Goal: Transaction & Acquisition: Book appointment/travel/reservation

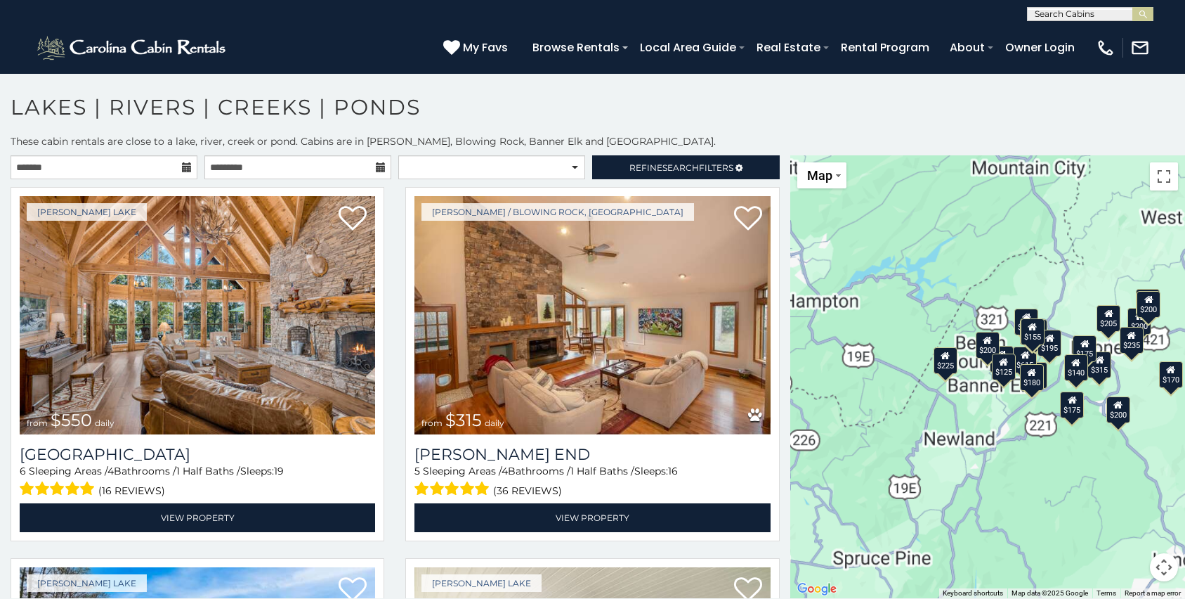
click at [187, 170] on icon at bounding box center [187, 167] width 10 height 10
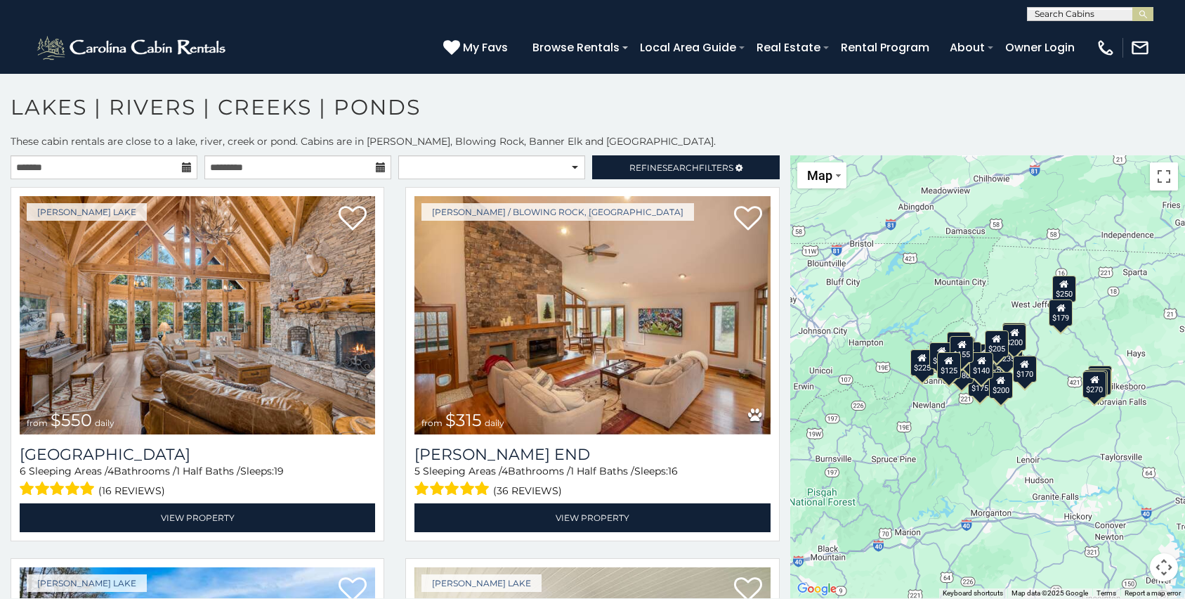
click at [187, 170] on icon at bounding box center [187, 167] width 10 height 10
click at [161, 169] on input "text" at bounding box center [104, 167] width 187 height 24
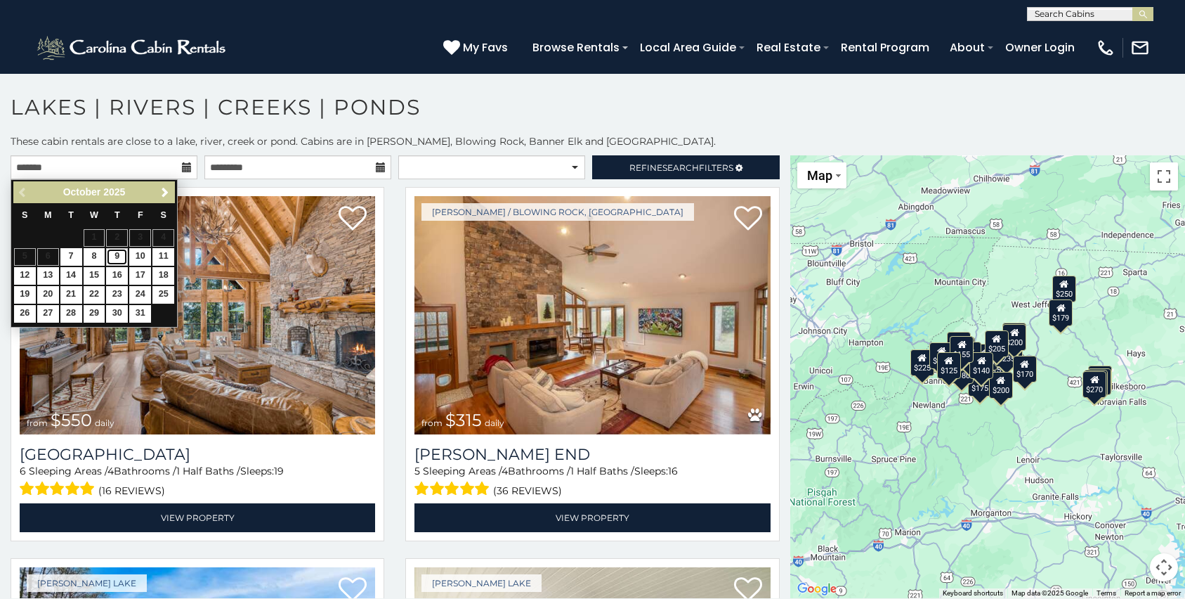
click at [117, 252] on link "9" at bounding box center [117, 257] width 22 height 18
type input "**********"
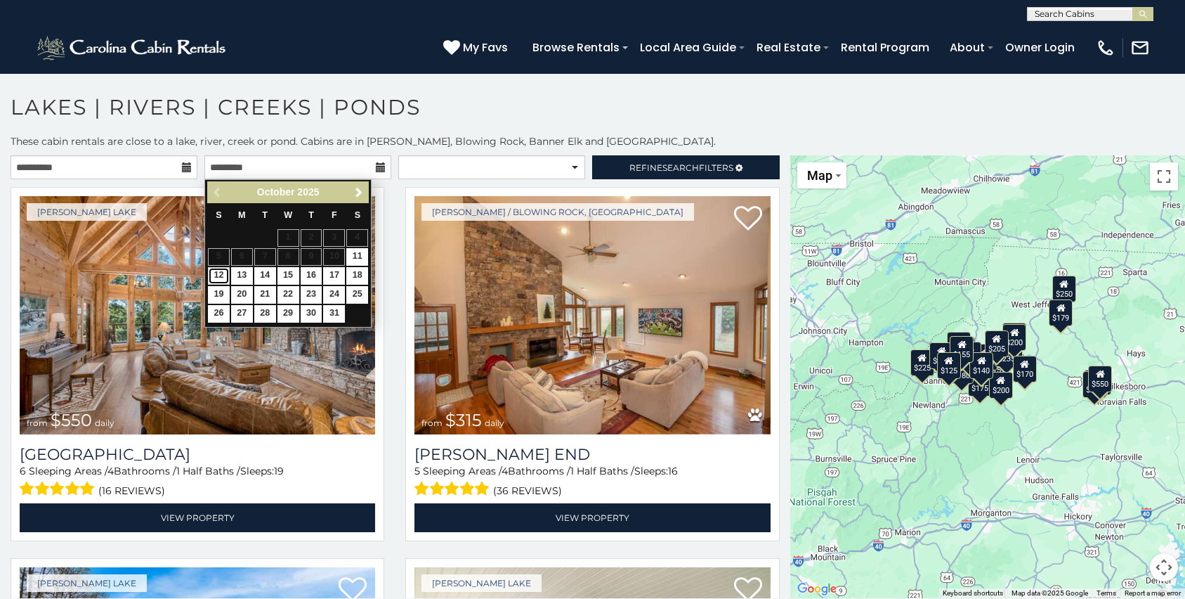
click at [216, 276] on link "12" at bounding box center [219, 276] width 22 height 18
type input "**********"
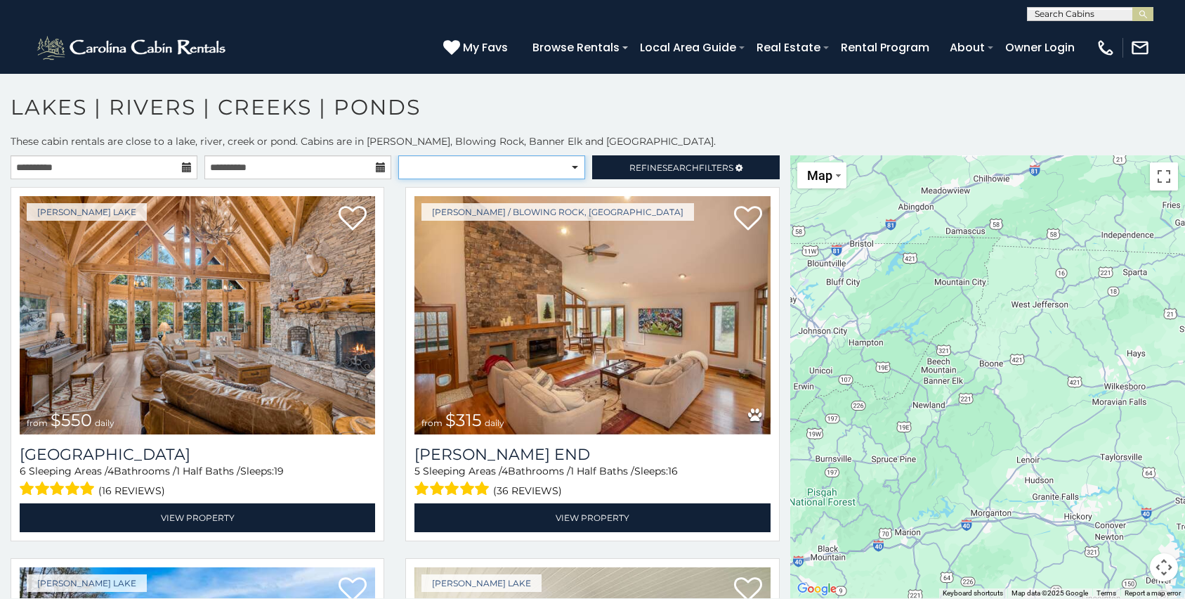
click at [573, 164] on select "**********" at bounding box center [491, 167] width 187 height 24
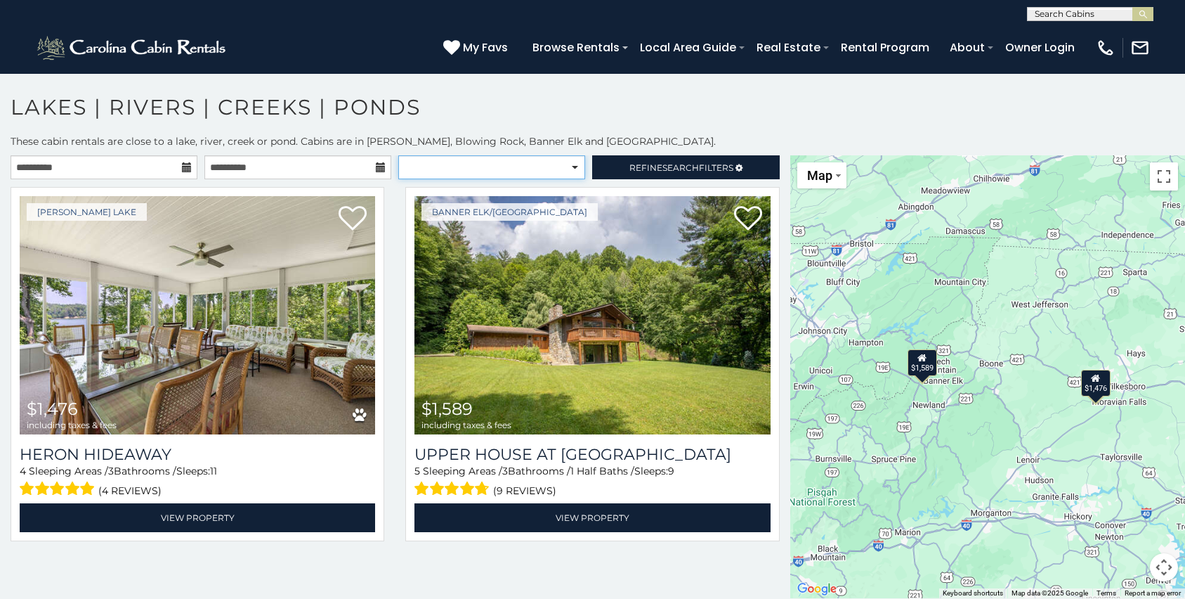
select select "*********"
click at [398, 155] on select "**********" at bounding box center [491, 167] width 187 height 24
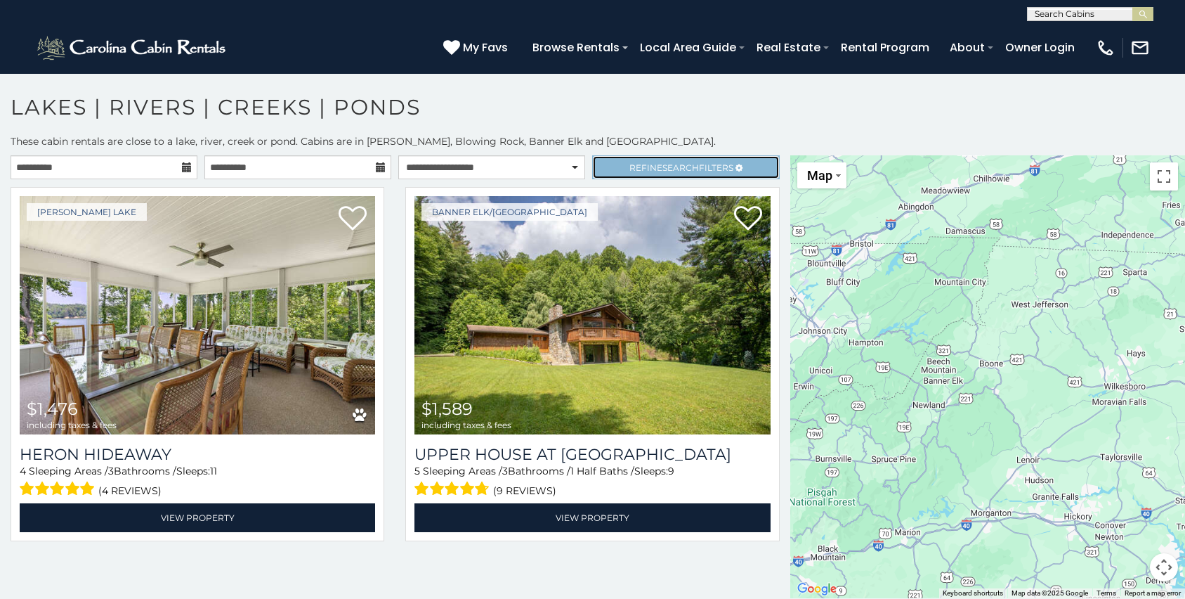
click at [663, 167] on span "Search" at bounding box center [681, 167] width 37 height 11
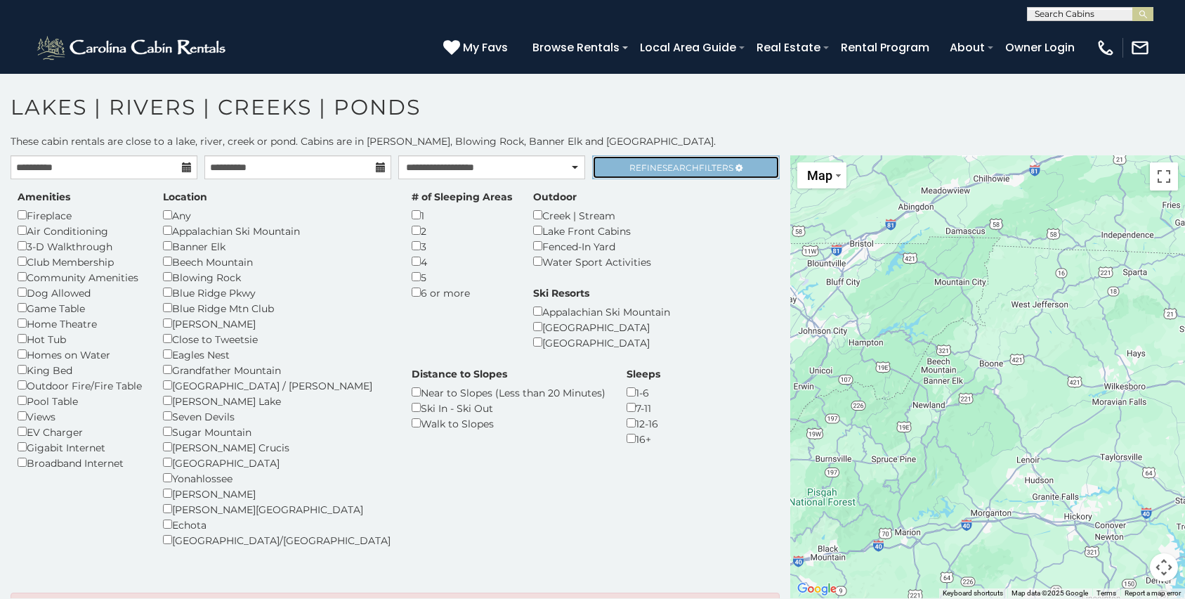
click at [719, 170] on span "Refine Search Filters" at bounding box center [682, 167] width 104 height 11
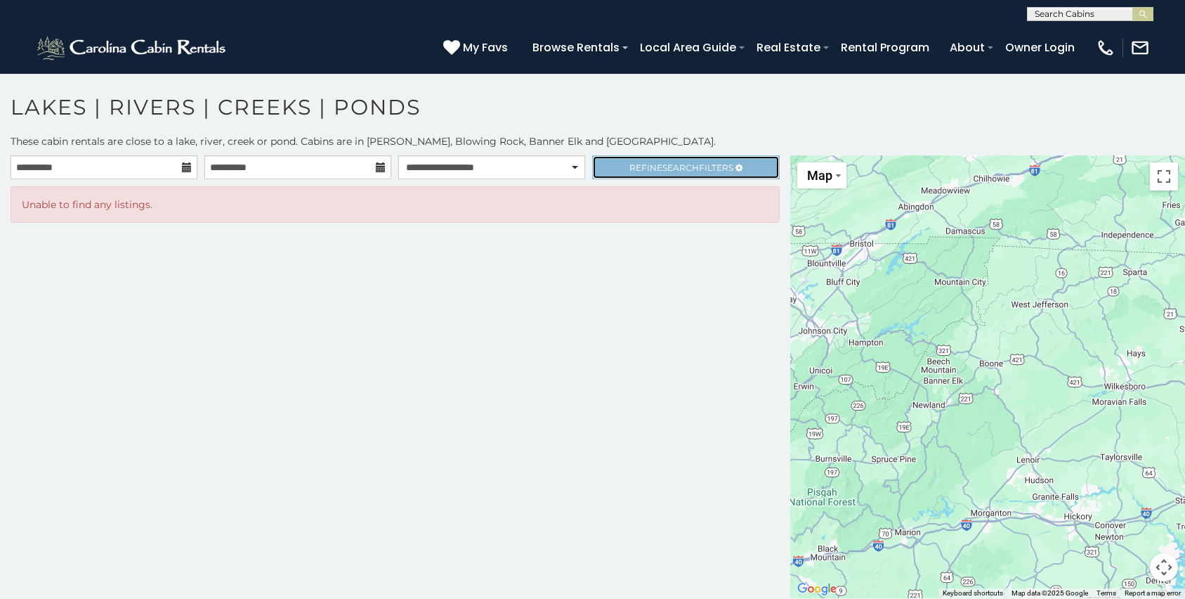
click at [717, 170] on span "Refine Search Filters" at bounding box center [682, 167] width 104 height 11
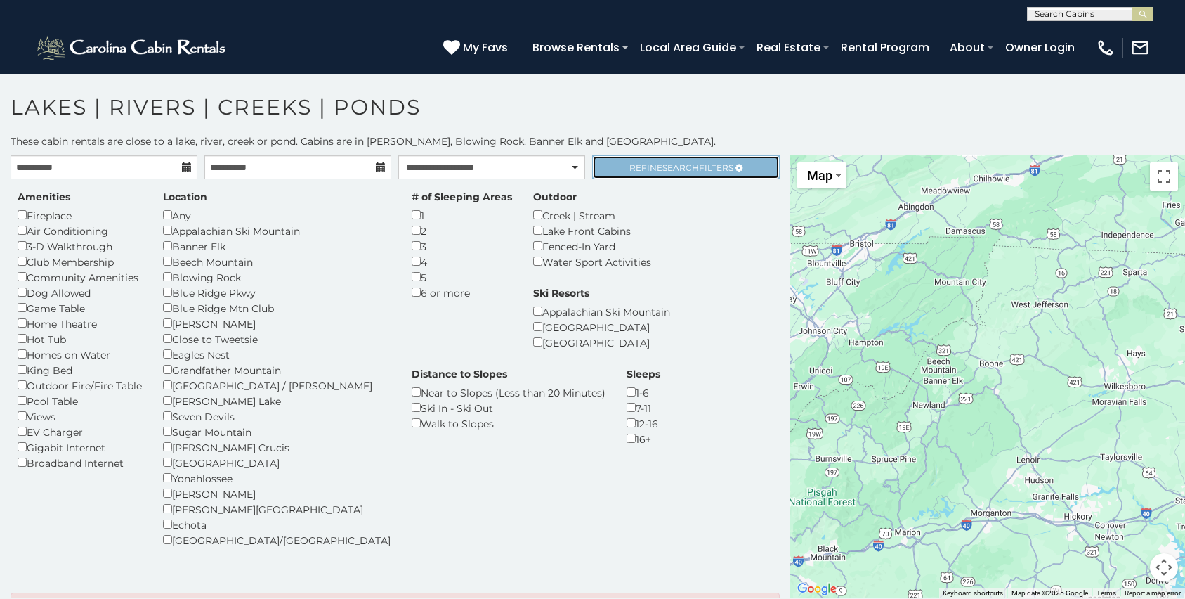
click at [691, 172] on link "Refine Search Filters" at bounding box center [685, 167] width 187 height 24
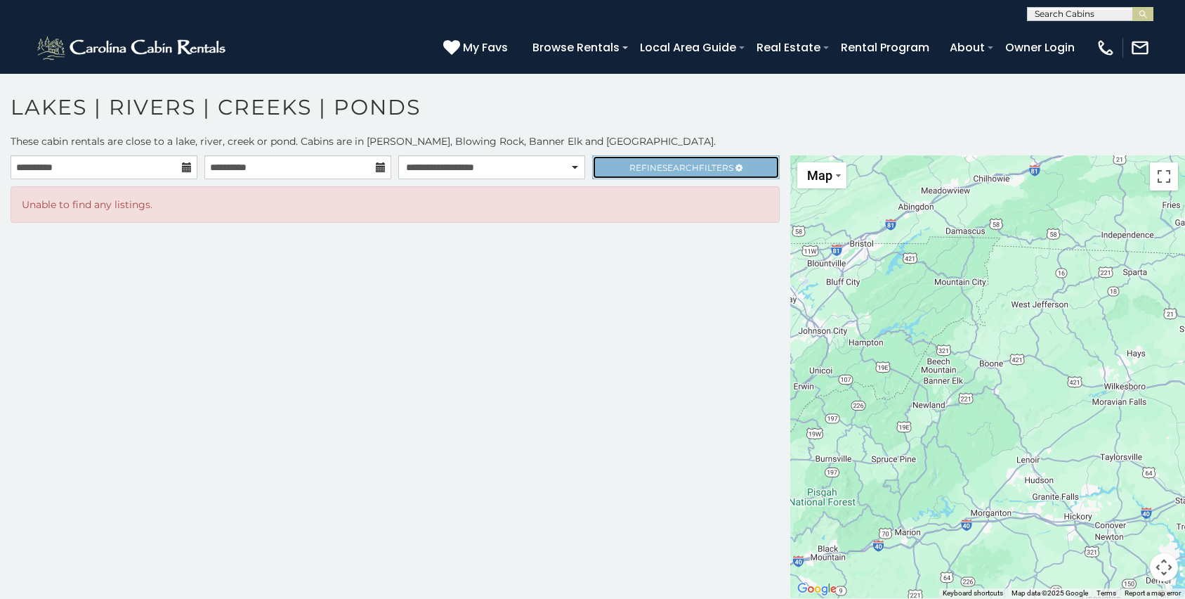
click at [643, 169] on span "Refine Search Filters" at bounding box center [682, 167] width 104 height 11
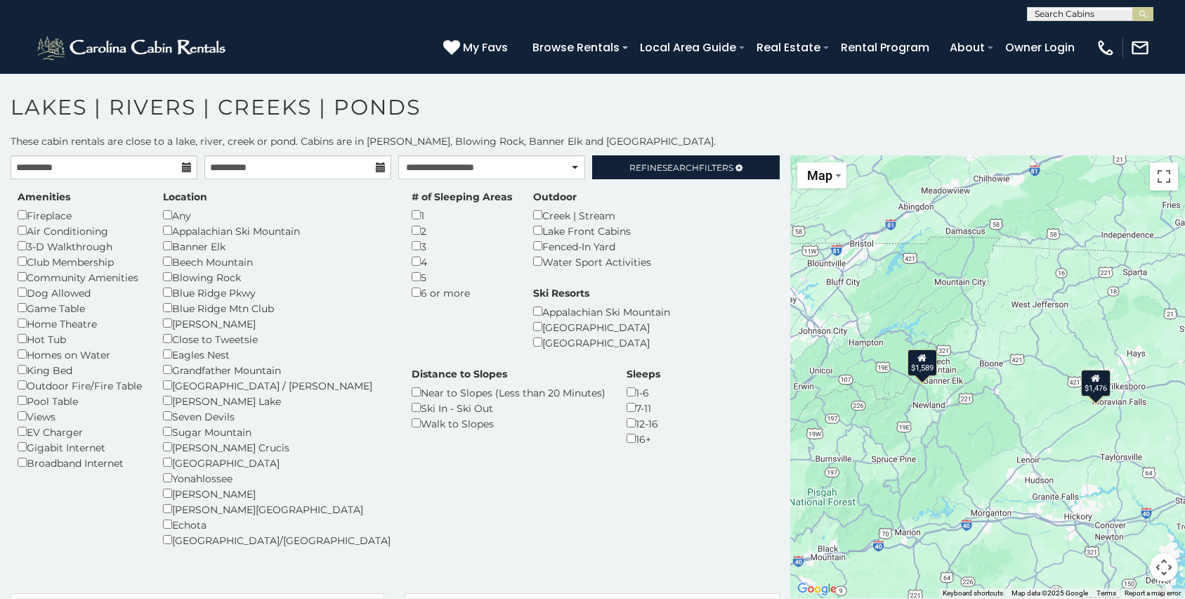
click at [1097, 391] on div "$1,476" at bounding box center [1096, 383] width 30 height 27
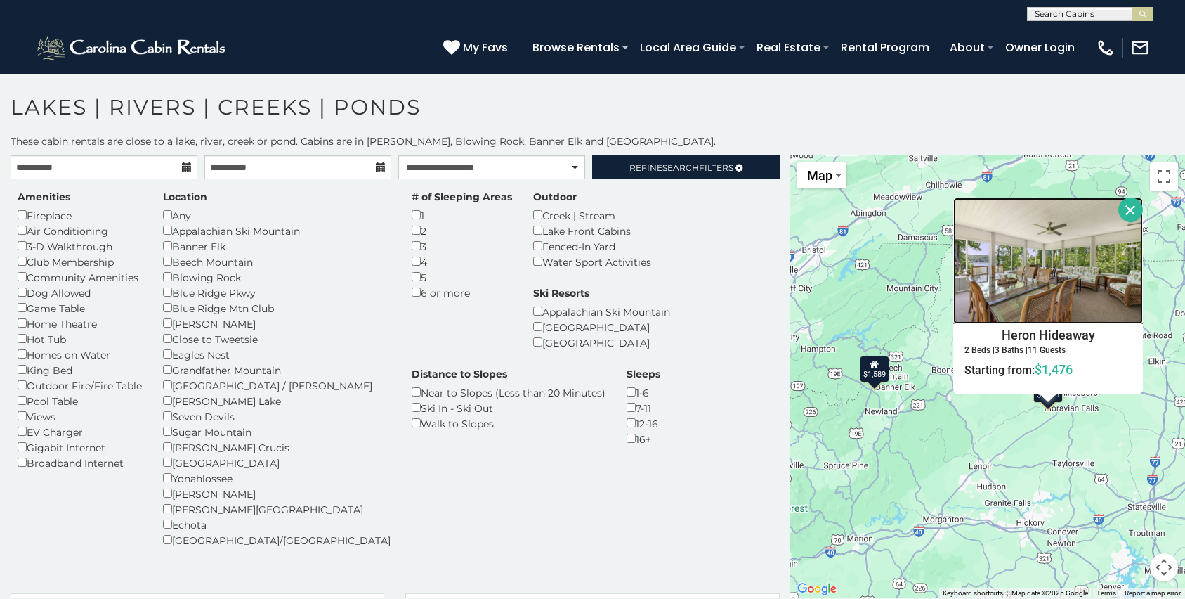
click at [1064, 285] on img at bounding box center [1048, 260] width 190 height 126
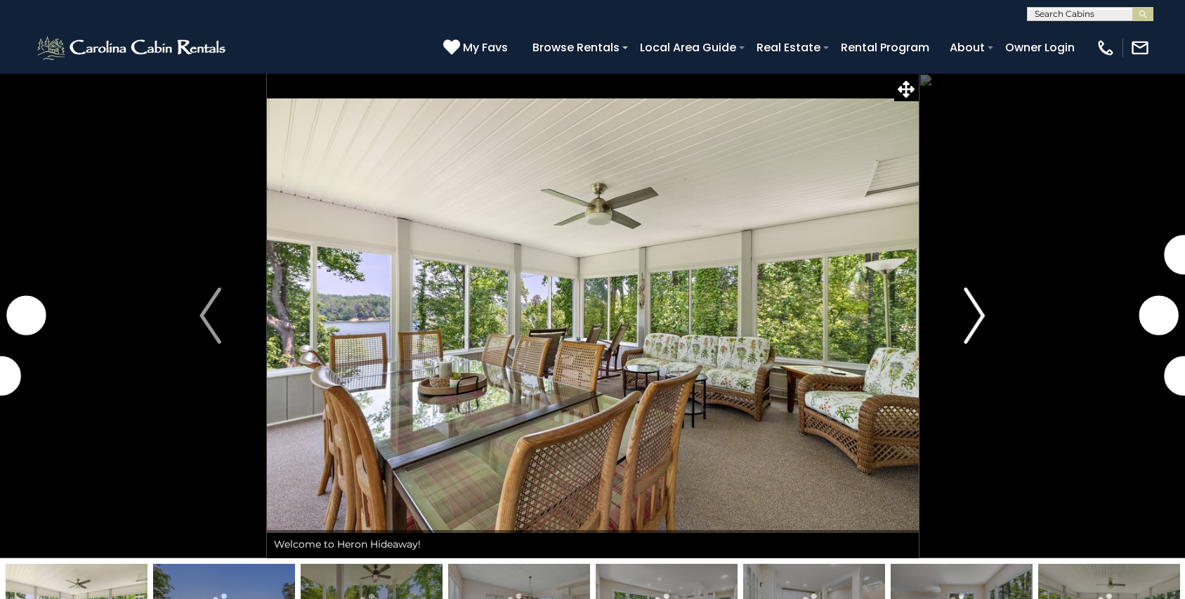
click at [973, 311] on img "Next" at bounding box center [974, 315] width 21 height 56
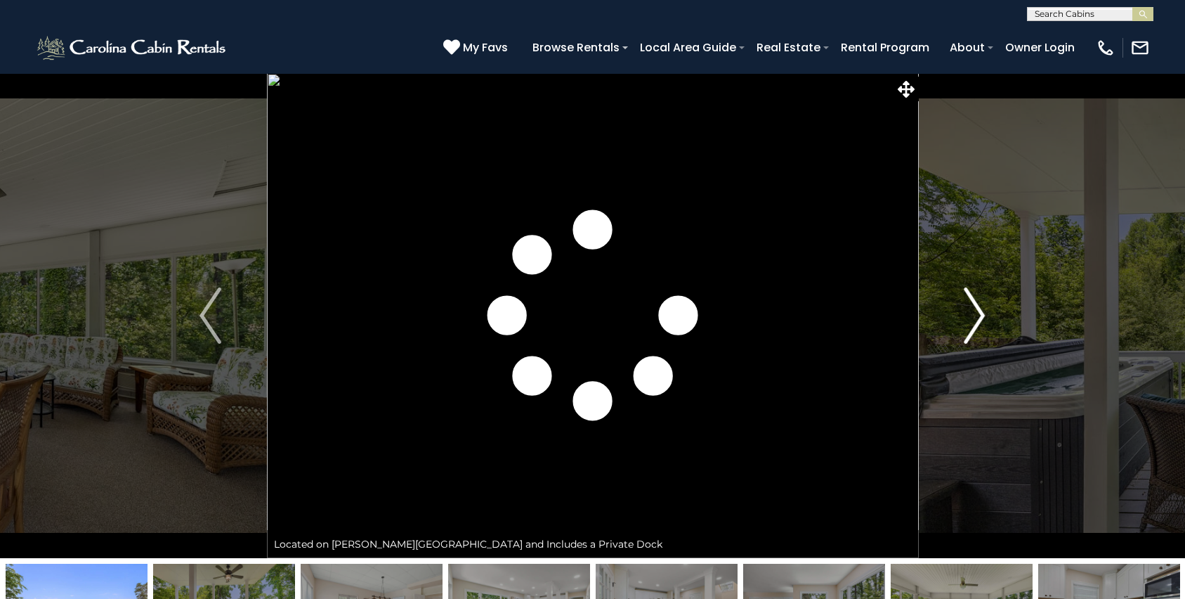
click at [973, 311] on img "Next" at bounding box center [974, 315] width 21 height 56
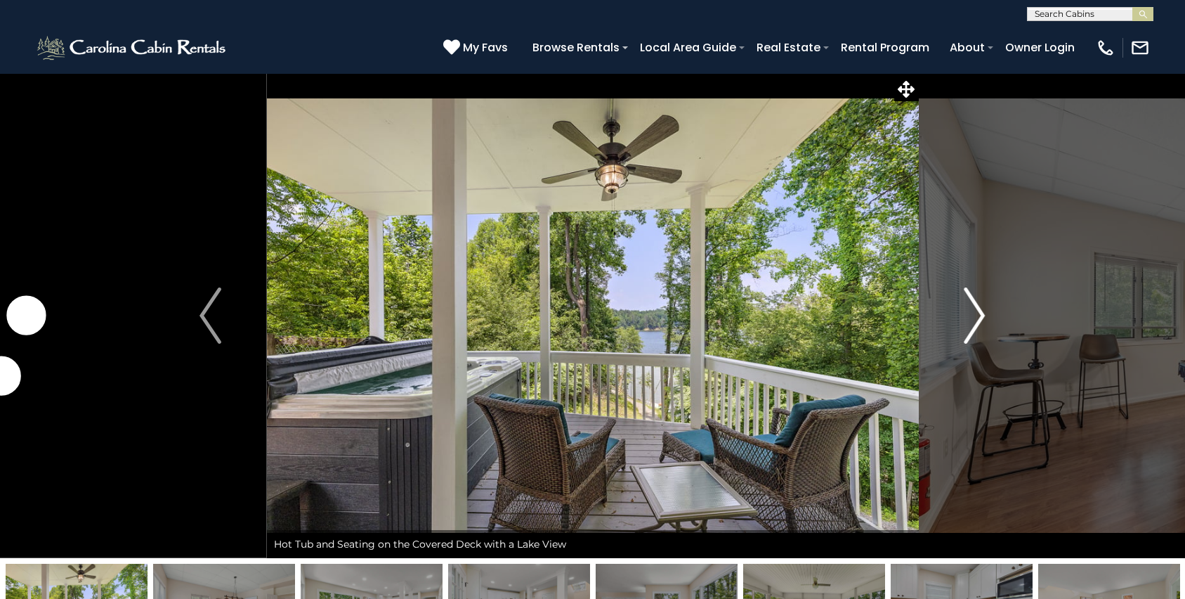
click at [973, 311] on img "Next" at bounding box center [974, 315] width 21 height 56
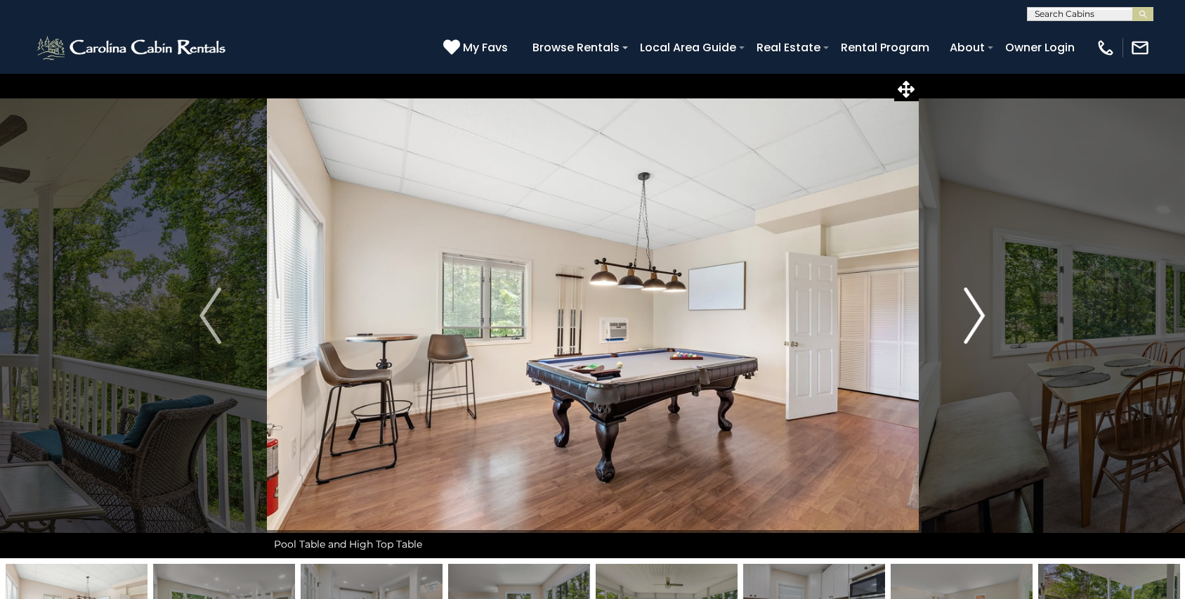
click at [973, 311] on img "Next" at bounding box center [974, 315] width 21 height 56
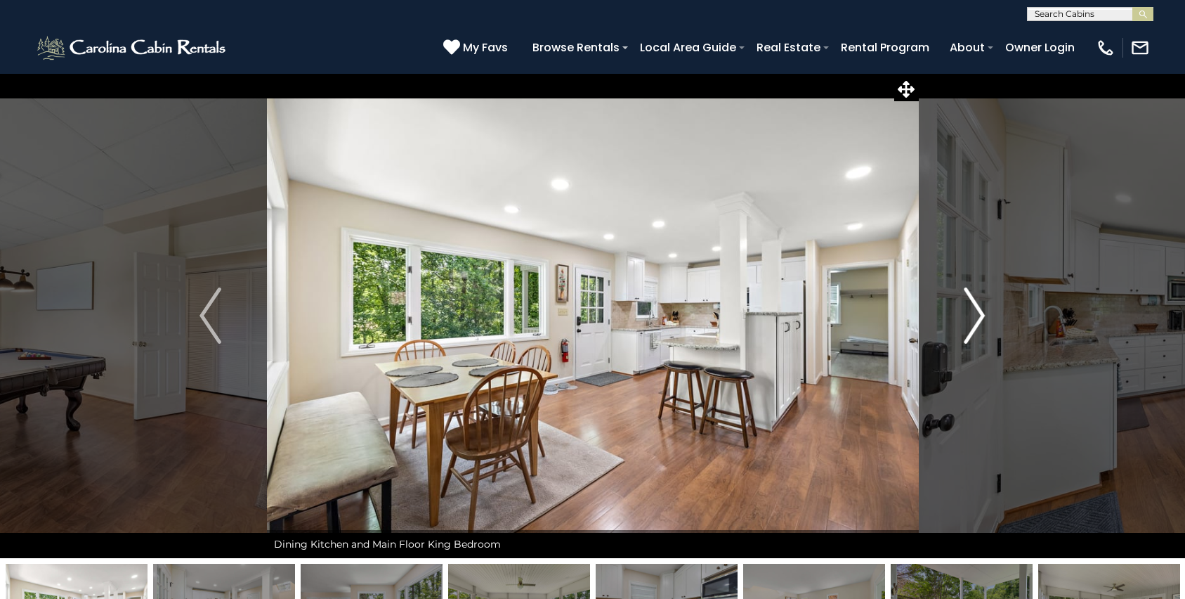
click at [973, 311] on img "Next" at bounding box center [974, 315] width 21 height 56
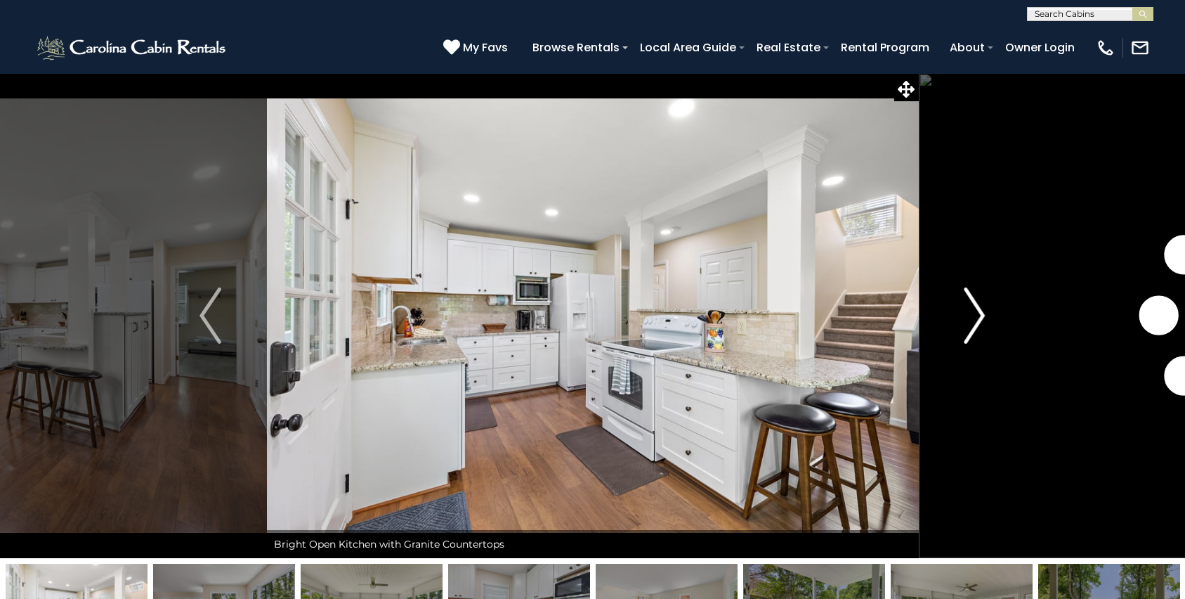
click at [973, 311] on img "Next" at bounding box center [974, 315] width 21 height 56
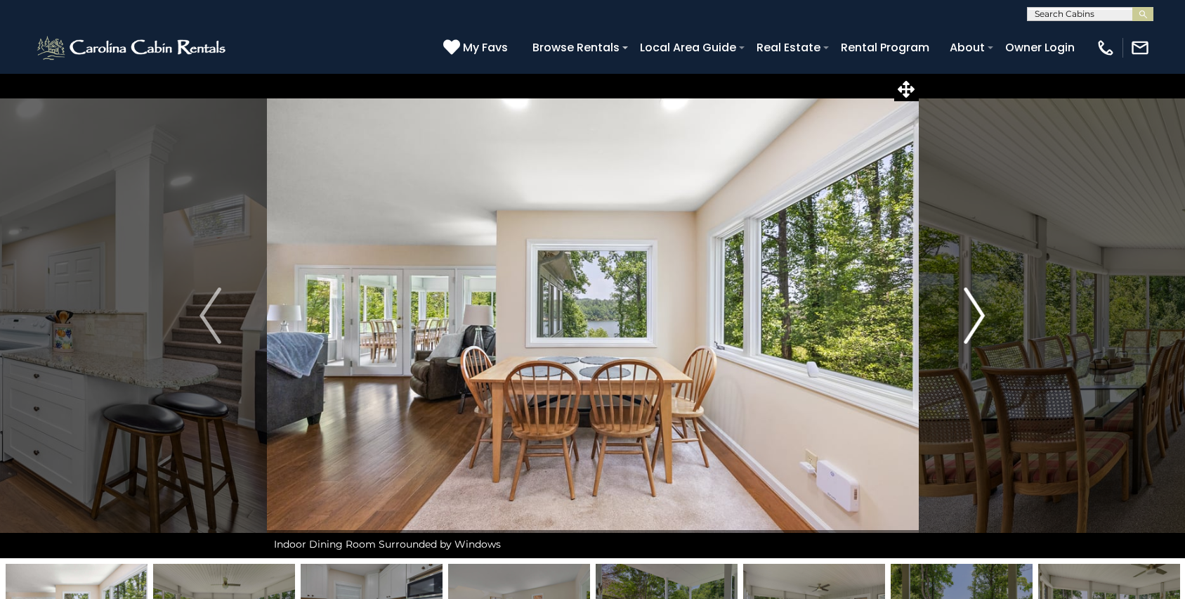
click at [973, 311] on img "Next" at bounding box center [974, 315] width 21 height 56
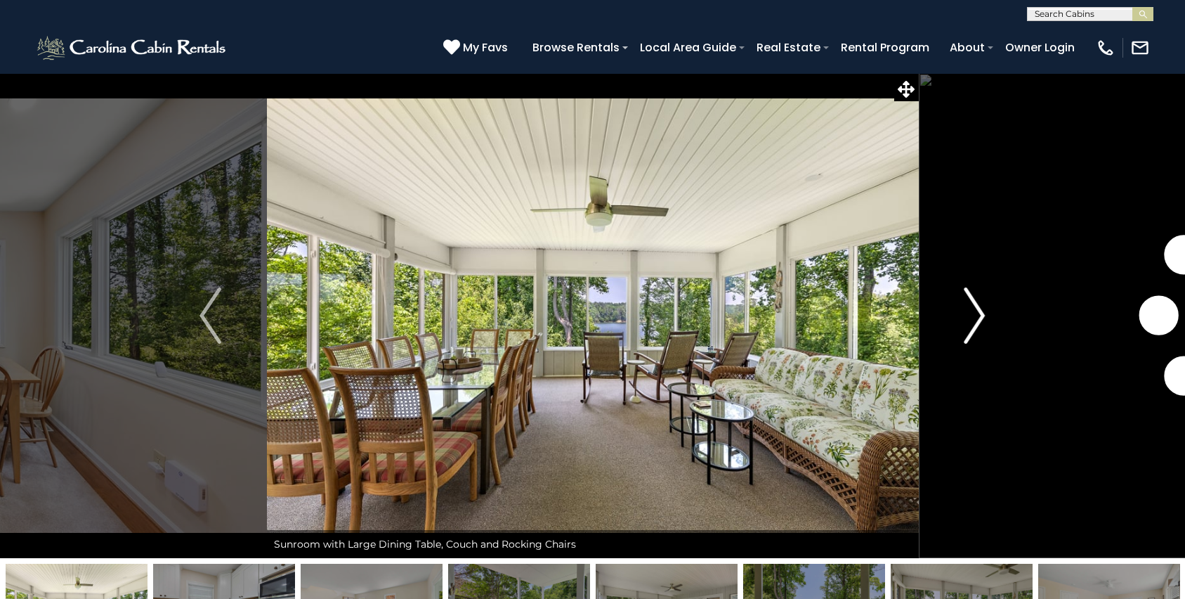
click at [973, 311] on img "Next" at bounding box center [974, 315] width 21 height 56
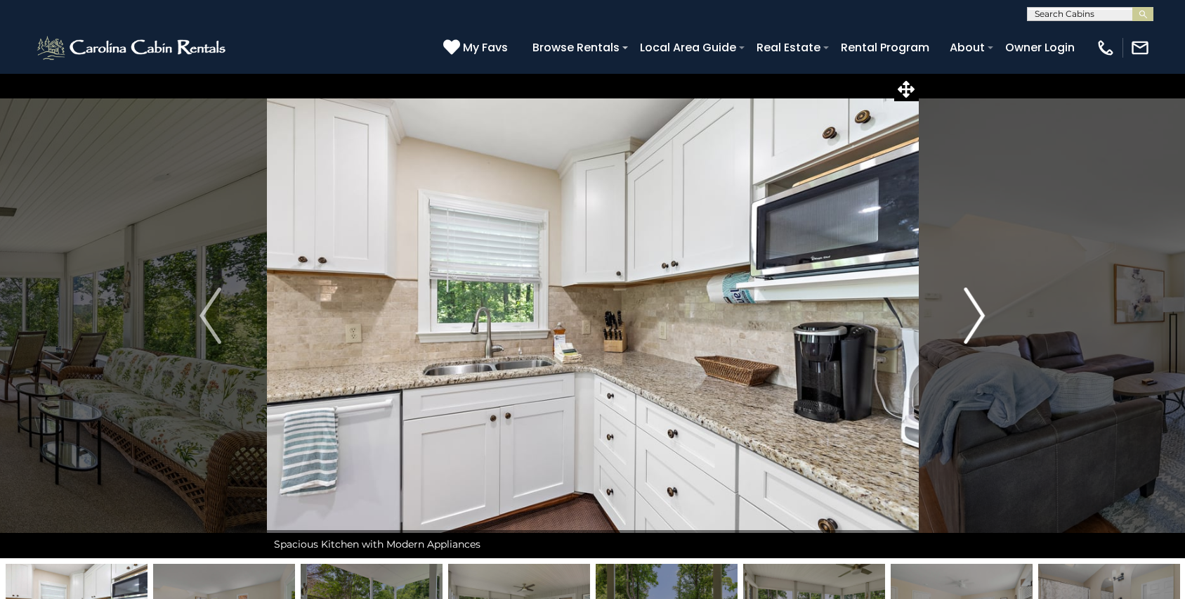
click at [973, 311] on img "Next" at bounding box center [974, 315] width 21 height 56
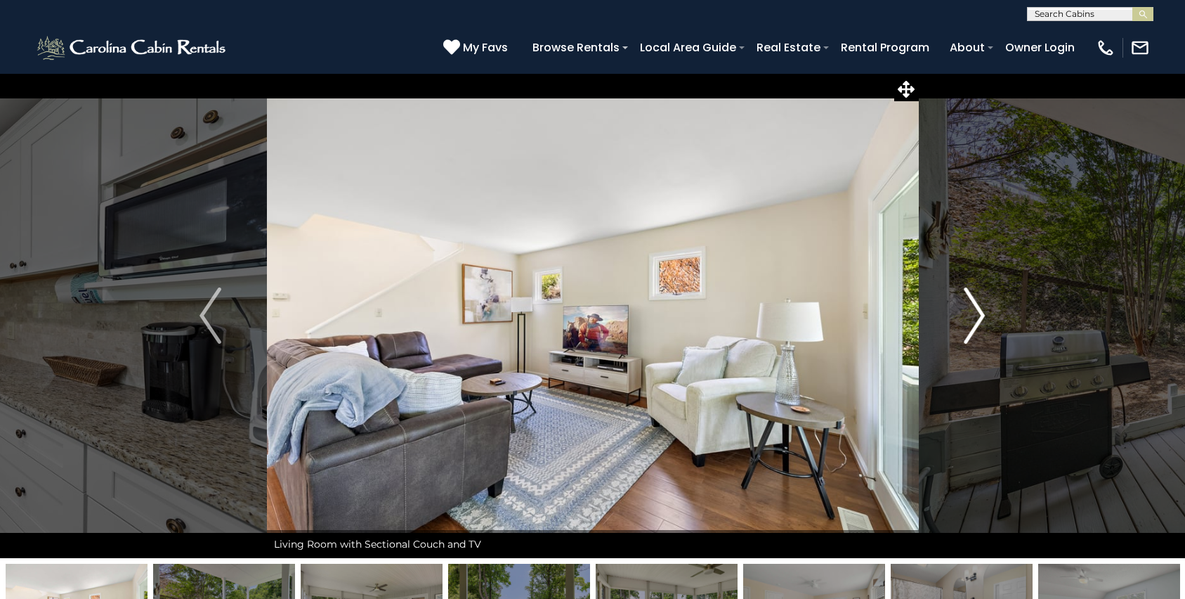
click at [973, 311] on img "Next" at bounding box center [974, 315] width 21 height 56
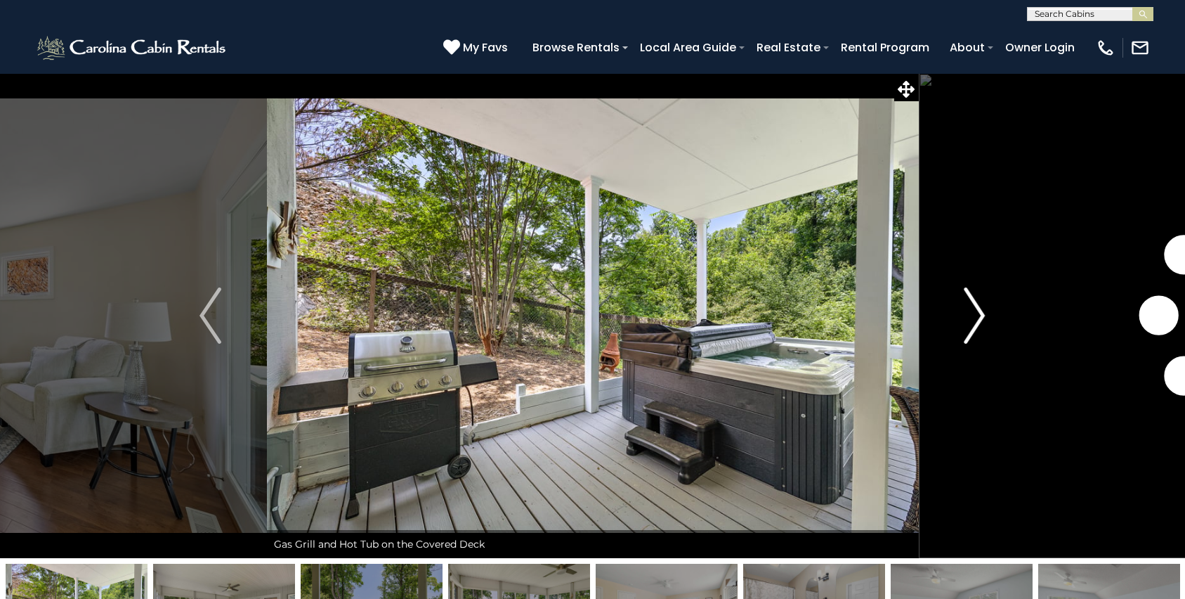
click at [973, 311] on img "Next" at bounding box center [974, 315] width 21 height 56
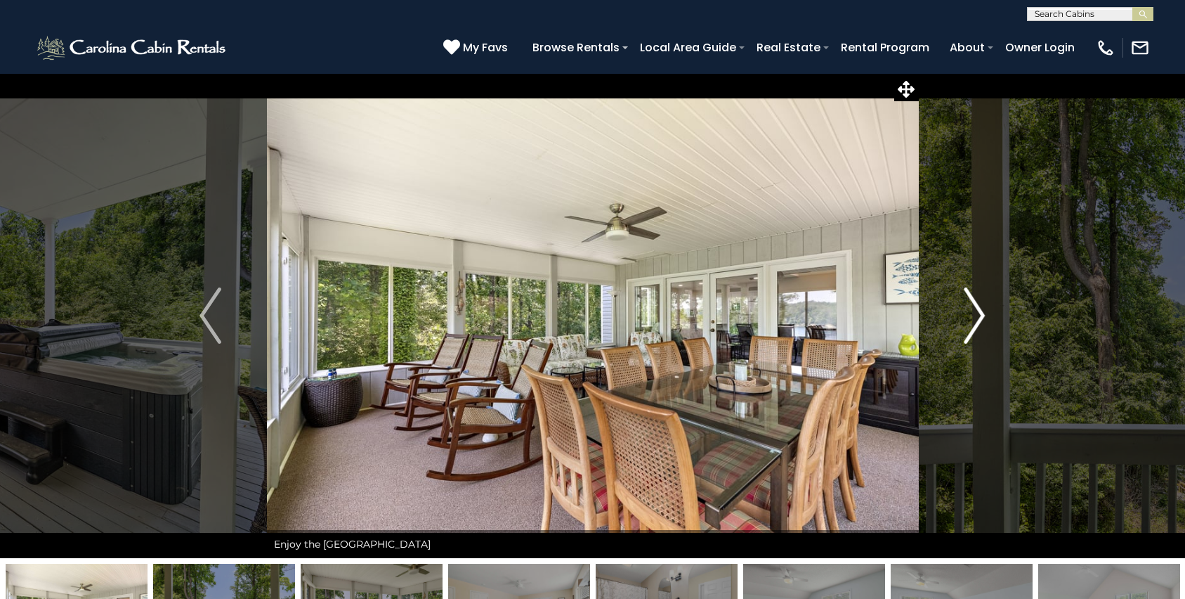
click at [973, 311] on img "Next" at bounding box center [974, 315] width 21 height 56
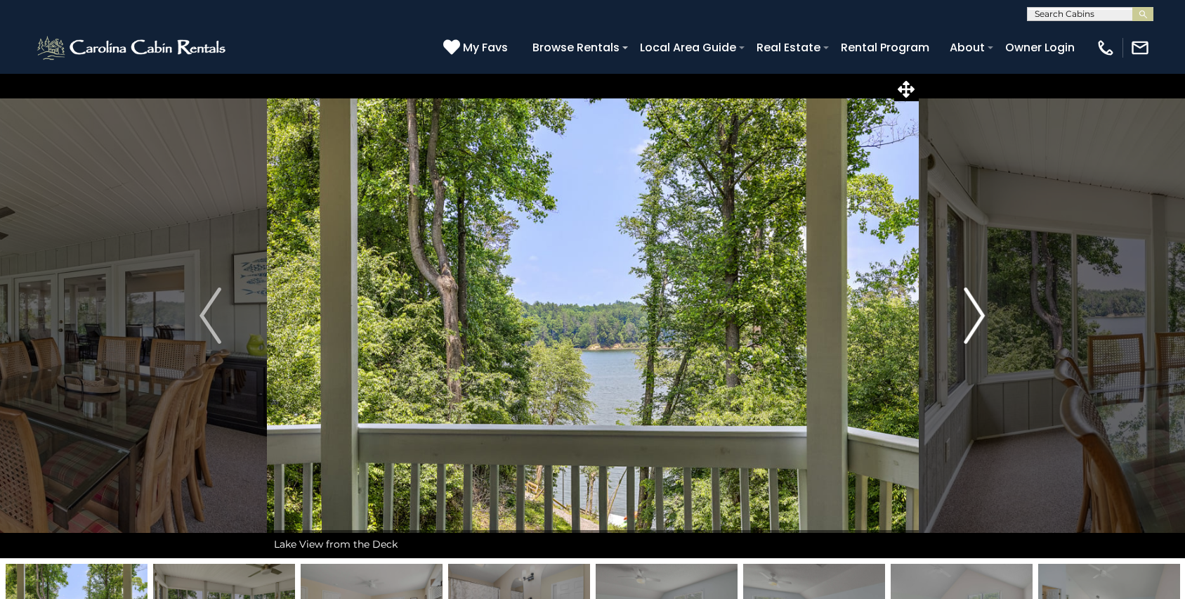
click at [973, 311] on img "Next" at bounding box center [974, 315] width 21 height 56
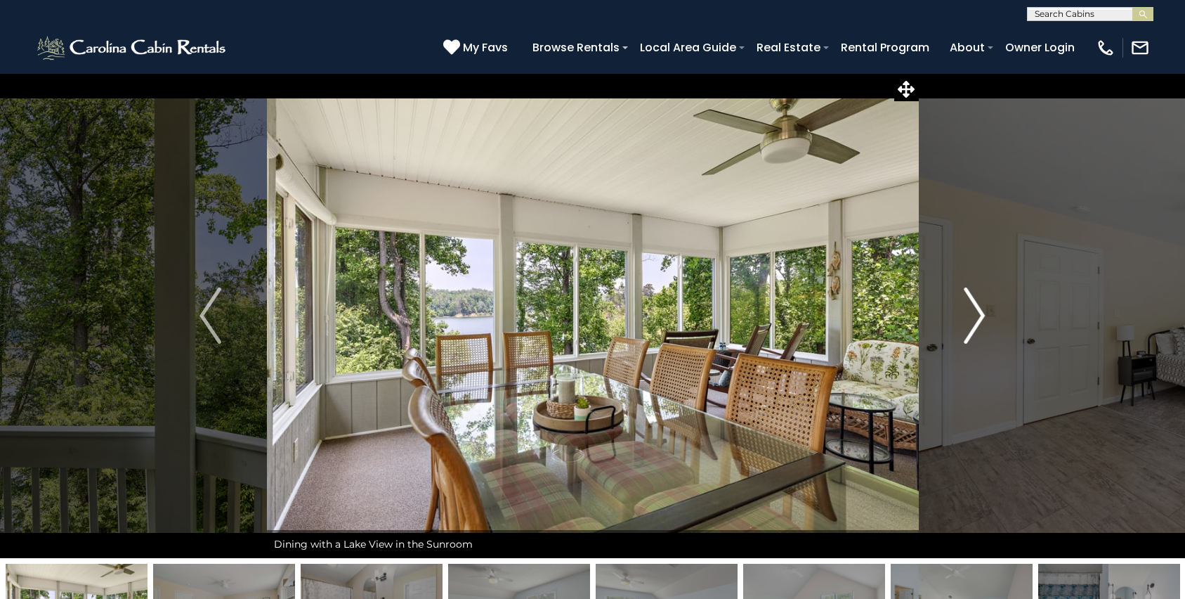
click at [973, 311] on img "Next" at bounding box center [974, 315] width 21 height 56
